Goal: Information Seeking & Learning: Learn about a topic

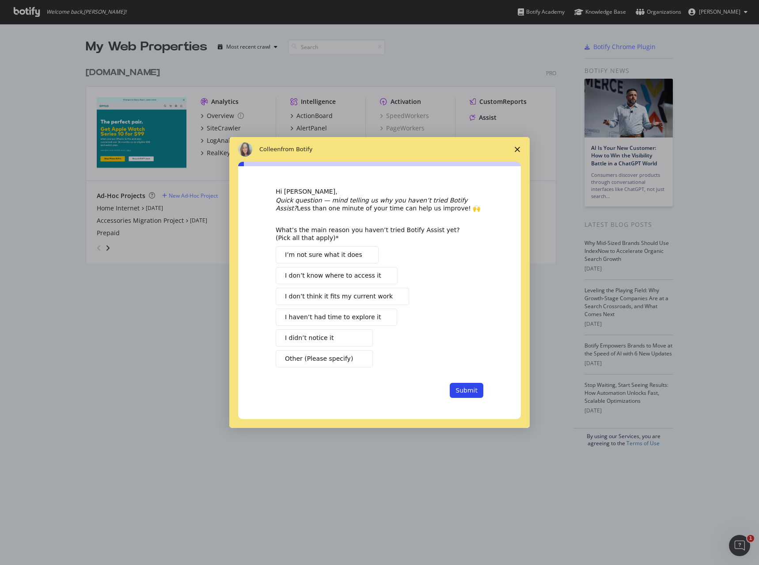
click at [515, 152] on polygon "Close survey" at bounding box center [517, 149] width 5 height 5
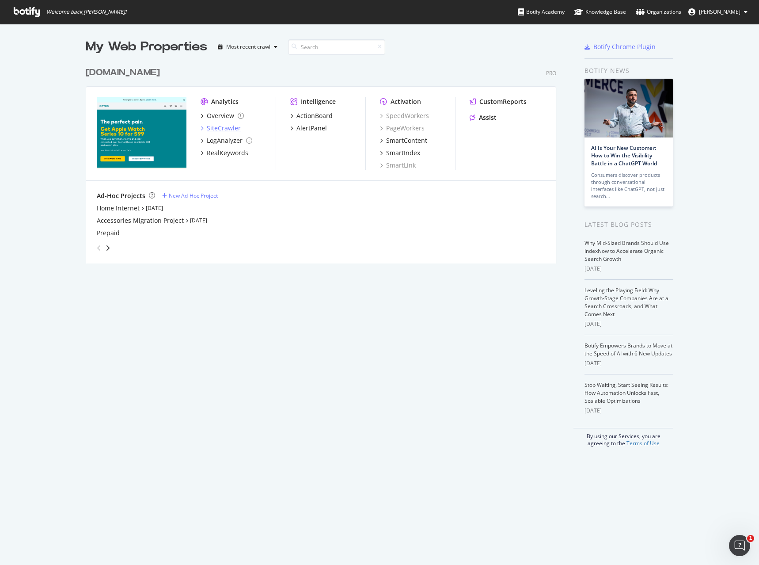
click at [224, 127] on div "SiteCrawler" at bounding box center [224, 128] width 34 height 9
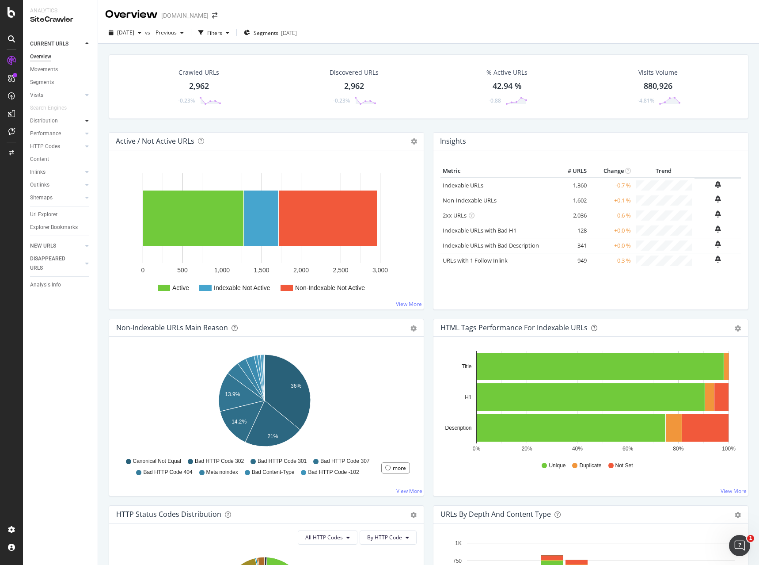
click at [90, 121] on div at bounding box center [87, 120] width 9 height 9
click at [89, 130] on div at bounding box center [87, 133] width 9 height 9
click at [82, 118] on div at bounding box center [78, 120] width 9 height 9
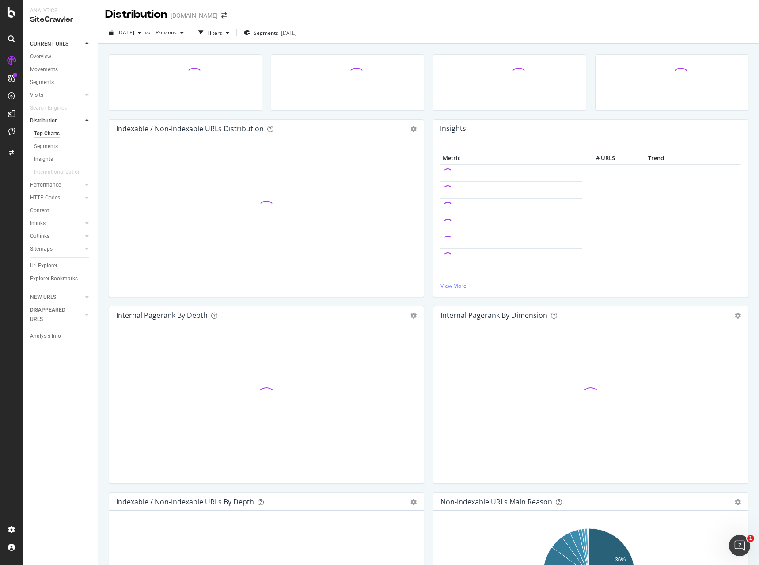
click at [85, 119] on div at bounding box center [87, 120] width 9 height 9
click at [83, 144] on div "HTTP Codes" at bounding box center [64, 146] width 68 height 13
click at [85, 146] on icon at bounding box center [87, 146] width 4 height 5
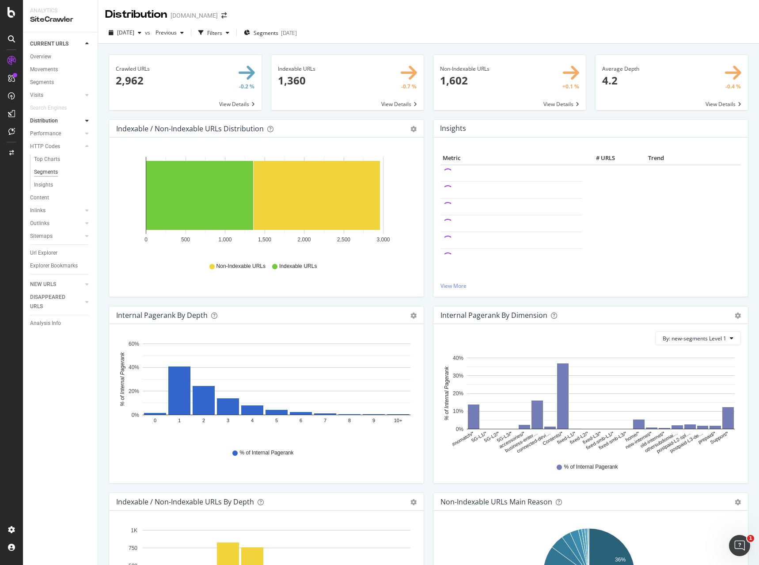
click at [44, 171] on div "Segments" at bounding box center [46, 171] width 24 height 9
